Goal: Task Accomplishment & Management: Use online tool/utility

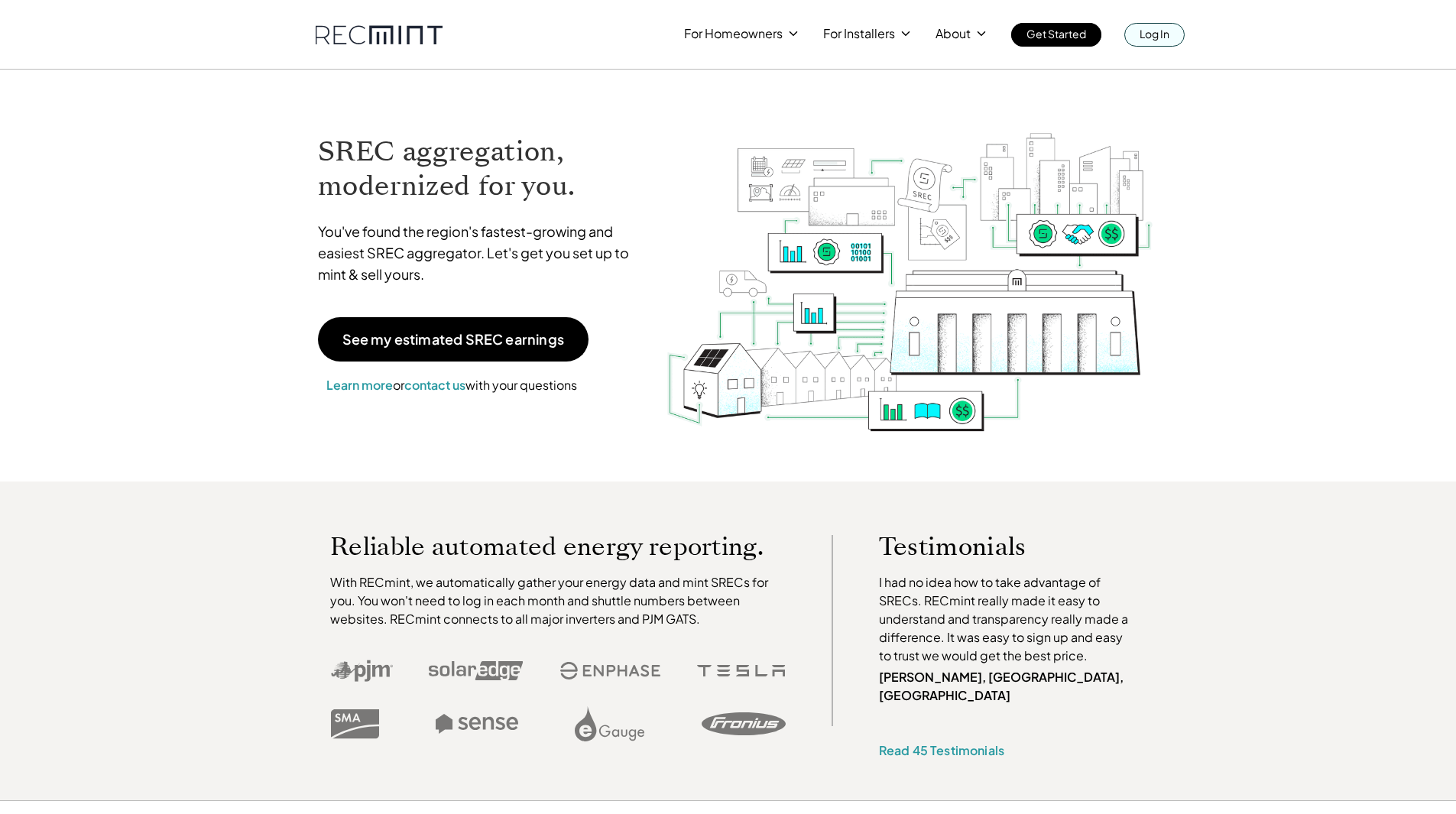
click at [1156, 31] on p "Log In" at bounding box center [1154, 34] width 30 height 21
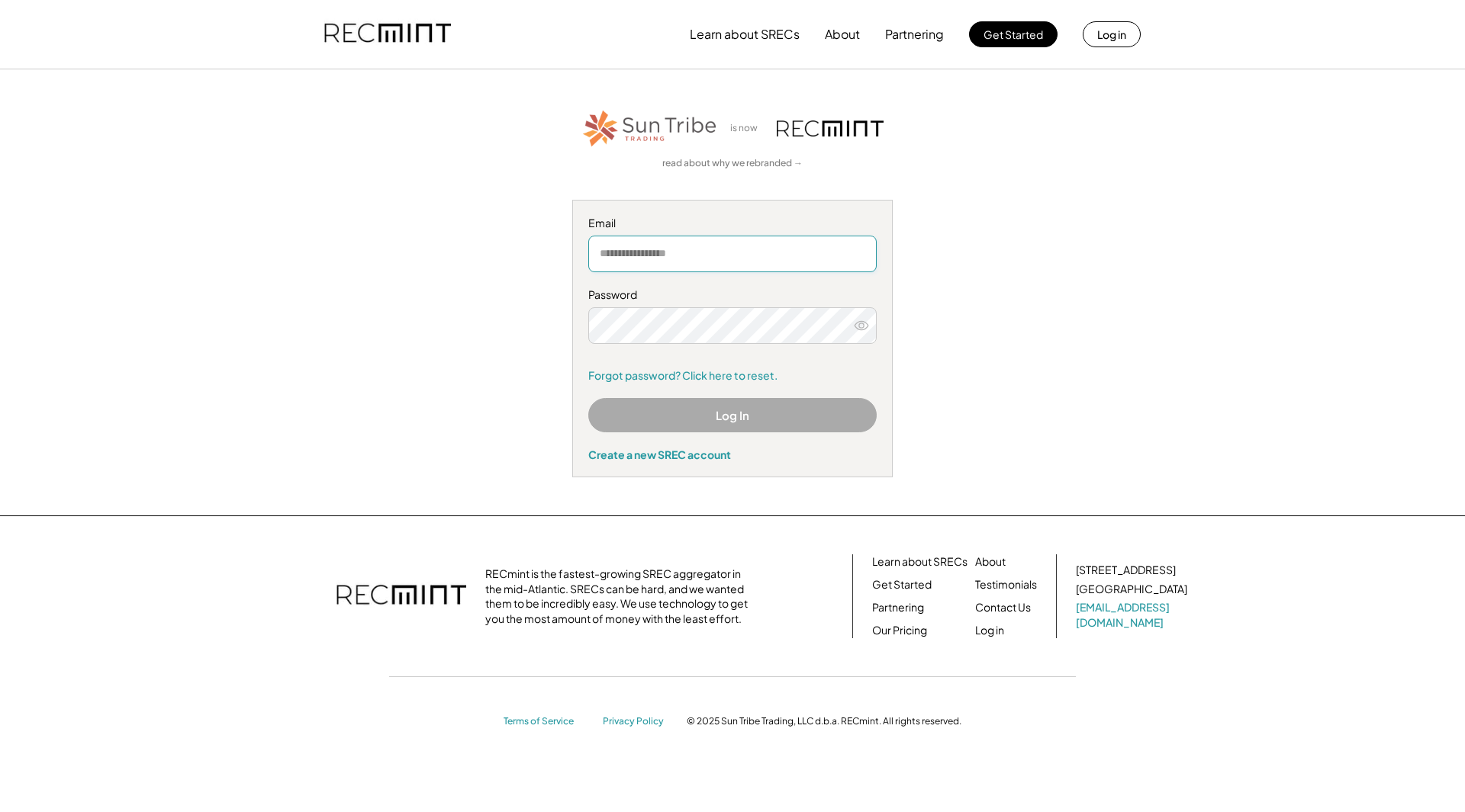
type input "**********"
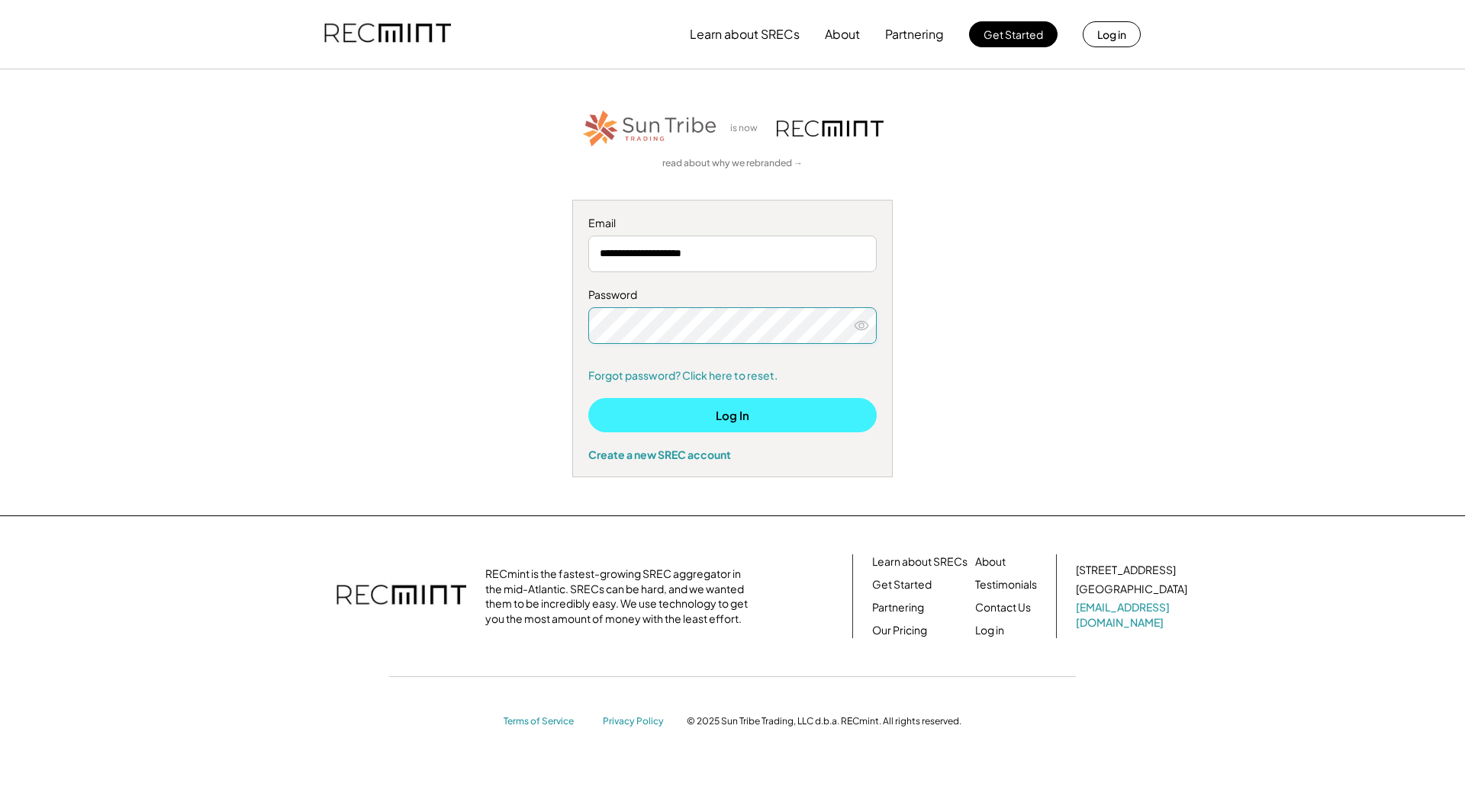
click at [747, 424] on button "Log In" at bounding box center [732, 415] width 288 height 34
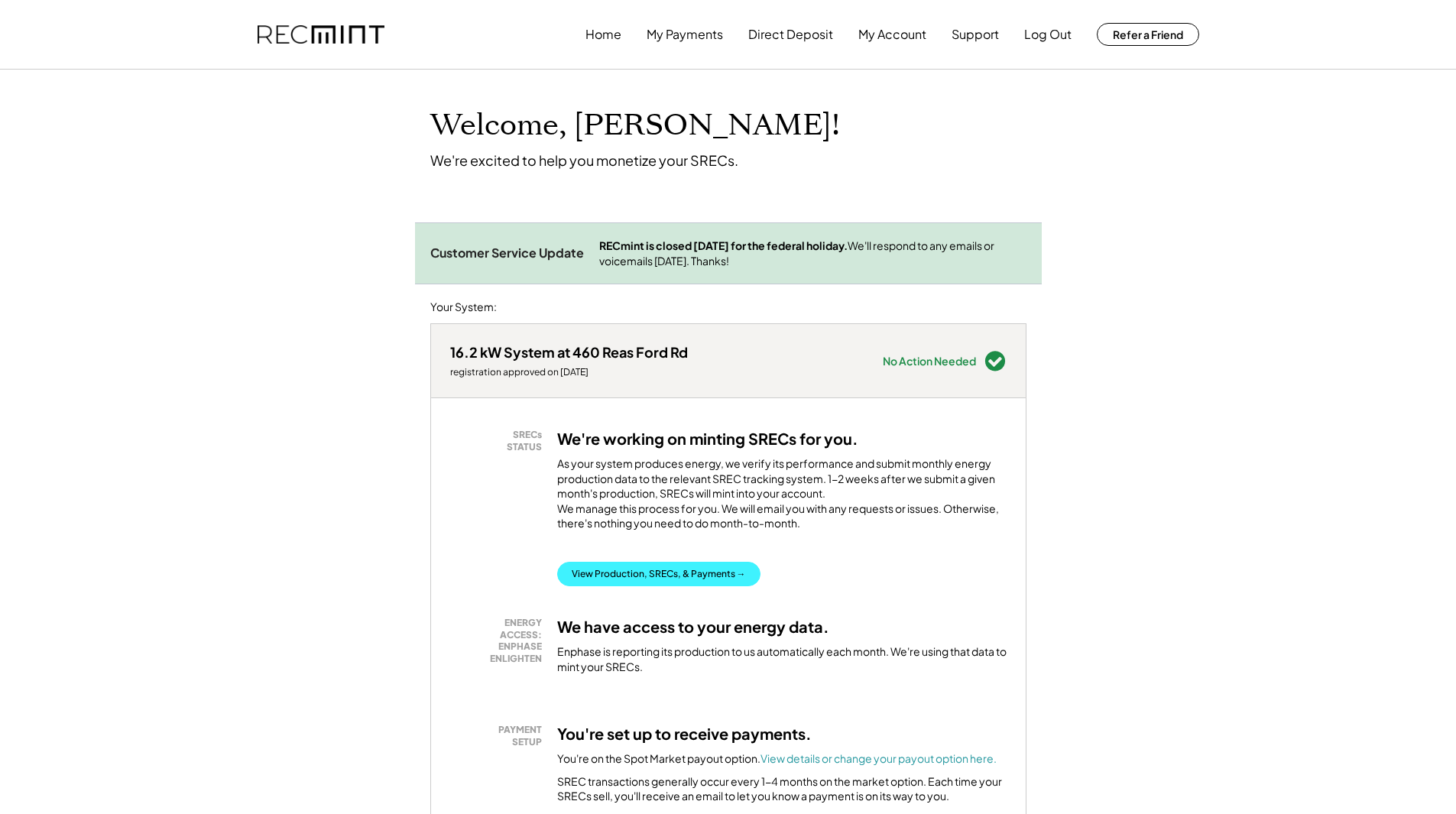
click at [669, 586] on button "View Production, SRECs, & Payments →" at bounding box center [658, 574] width 203 height 25
